Goal: Information Seeking & Learning: Learn about a topic

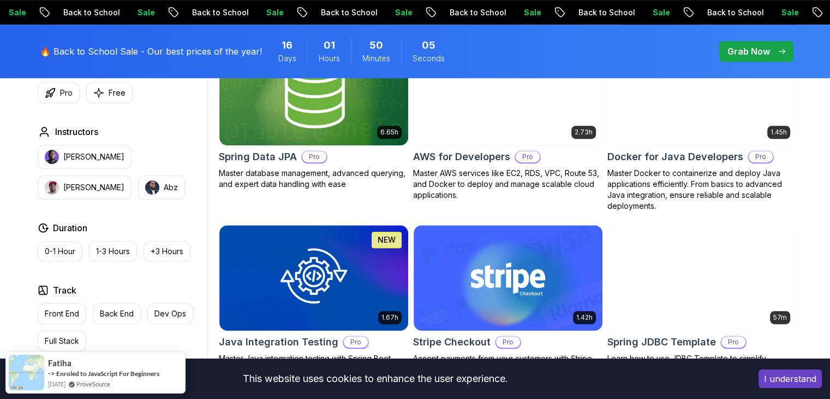
scroll to position [502, 0]
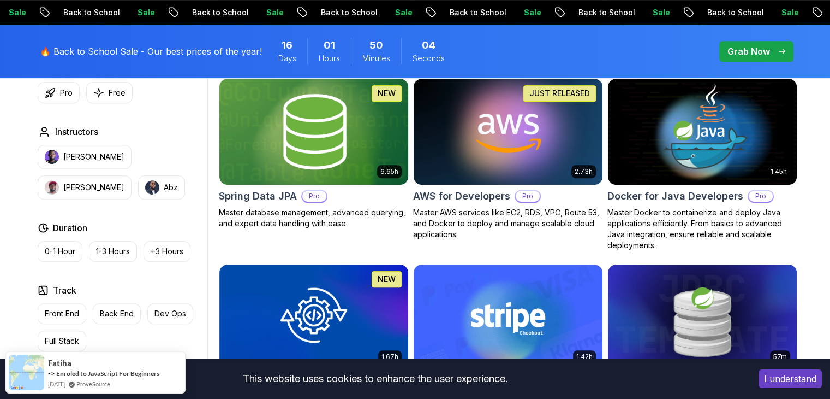
click at [333, 150] on img at bounding box center [314, 131] width 198 height 111
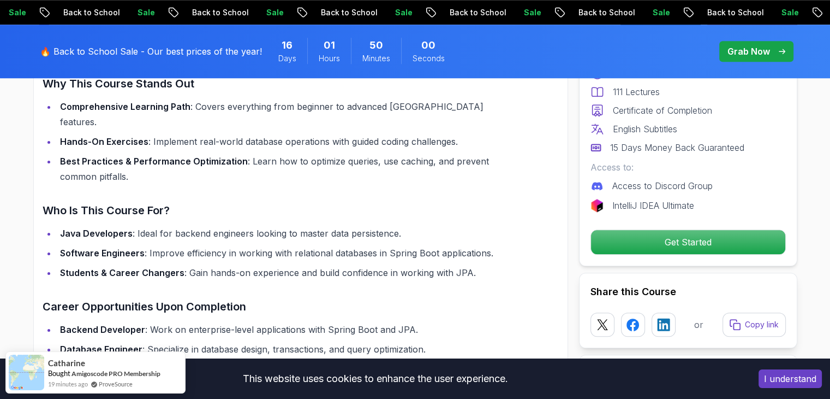
scroll to position [1073, 0]
